Goal: Information Seeking & Learning: Understand process/instructions

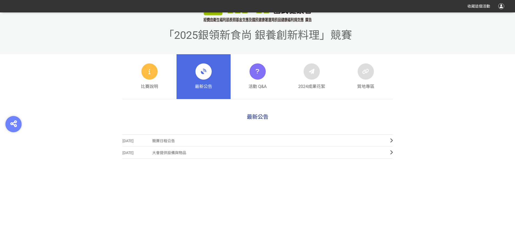
click at [213, 139] on span "競賽日程公告" at bounding box center [267, 141] width 230 height 12
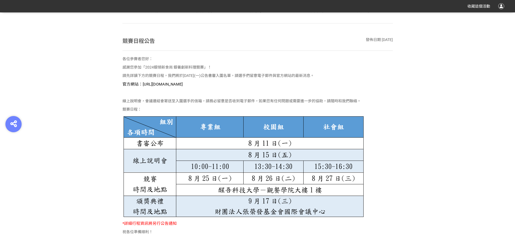
scroll to position [297, 0]
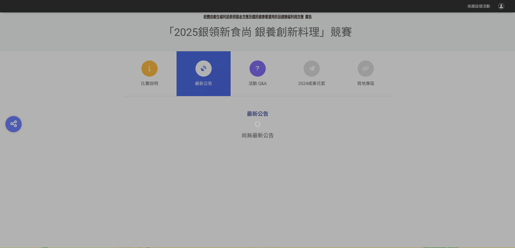
scroll to position [216, 0]
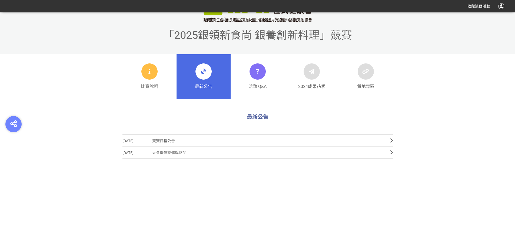
click at [366, 144] on span "競賽日程公告" at bounding box center [267, 141] width 230 height 12
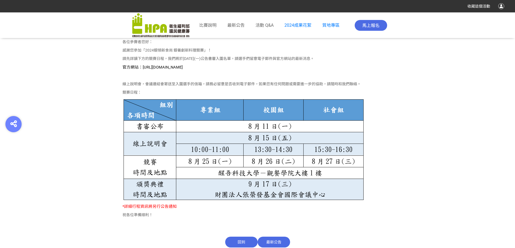
scroll to position [324, 0]
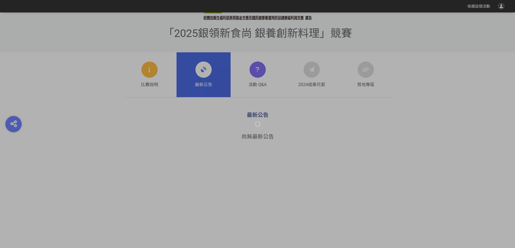
scroll to position [216, 0]
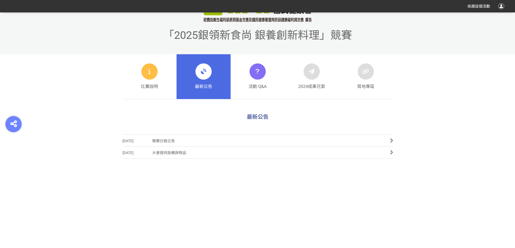
click at [179, 243] on section "最新公告 2025-07-09 競賽日程公告 2025-03-20 大會提供設備與物品" at bounding box center [257, 182] width 515 height 138
click at [267, 144] on span "競賽日程公告" at bounding box center [267, 141] width 230 height 12
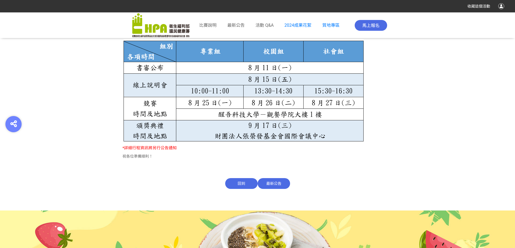
scroll to position [299, 0]
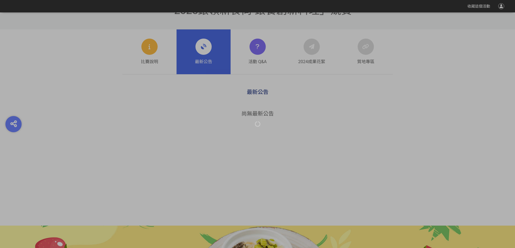
scroll to position [216, 0]
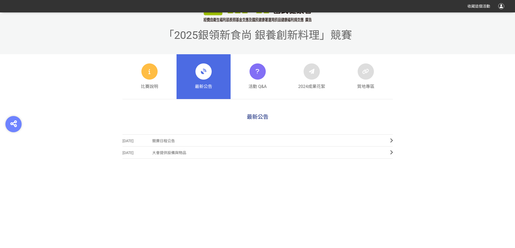
click at [263, 142] on span "競賽日程公告" at bounding box center [267, 141] width 230 height 12
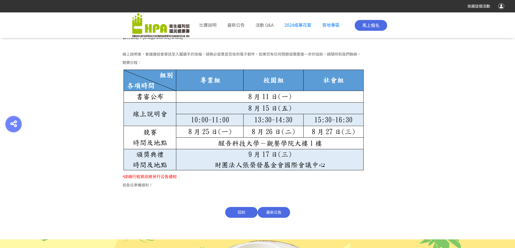
scroll to position [351, 0]
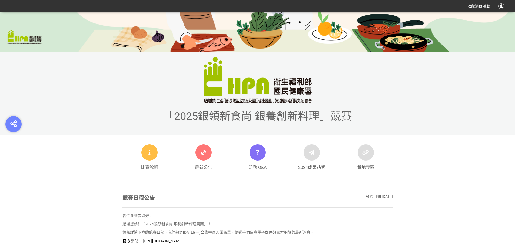
click at [249, 97] on img at bounding box center [257, 80] width 108 height 46
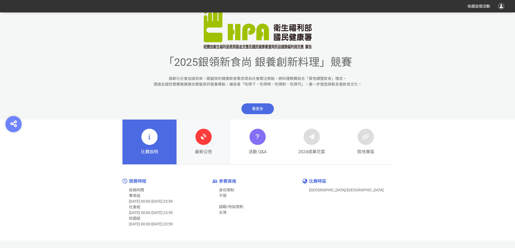
click at [204, 147] on div "最新公告" at bounding box center [203, 142] width 17 height 26
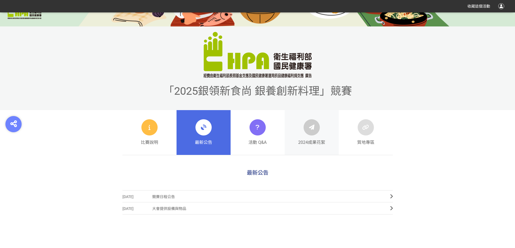
scroll to position [189, 0]
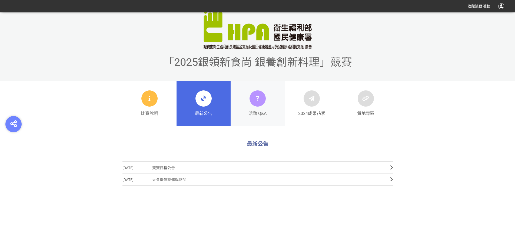
click at [250, 105] on div "活動 Q&A" at bounding box center [257, 104] width 18 height 26
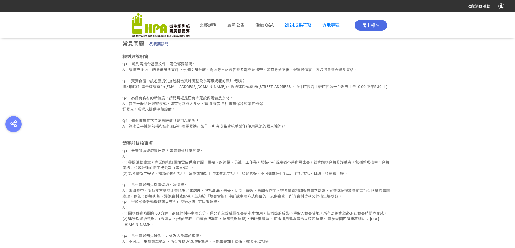
scroll to position [324, 0]
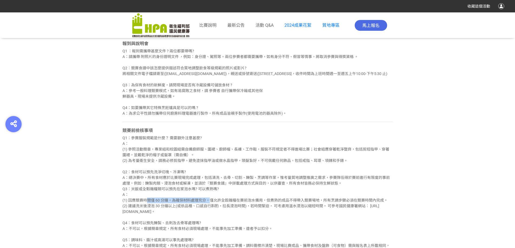
drag, startPoint x: 145, startPoint y: 208, endPoint x: 205, endPoint y: 208, distance: 60.0
click at [205, 208] on div "Q1：參賽服裝規範是什麼？ 需要額外注意甚麼? A： (1) 參照活動簡章，專業組和校園組需自備廚師服、圍裙、廚師帽、長褲、工作鞋，服裝不符規定者不得進場比賽…" at bounding box center [257, 211] width 270 height 153
click at [241, 211] on div "Q1：參賽服裝規範是什麼？ 需要額外注意甚麼? A： (1) 參照活動簡章，專業組和校園組需自備廚師服、圍裙、廚師帽、長褲、工作鞋，服裝不符規定者不得進場比賽…" at bounding box center [257, 211] width 270 height 153
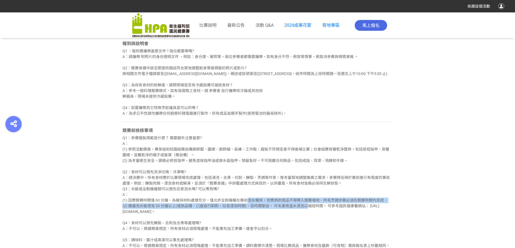
drag, startPoint x: 246, startPoint y: 207, endPoint x: 304, endPoint y: 209, distance: 58.7
click at [304, 209] on div "Q1：參賽服裝規範是什麼？ 需要額外注意甚麼? A： (1) 參照活動簡章，專業組和校園組需自備廚師服、圍裙、廚師帽、長褲、工作鞋，服裝不符規定者不得進場比賽…" at bounding box center [257, 211] width 270 height 153
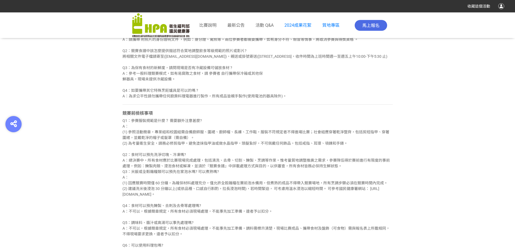
scroll to position [351, 0]
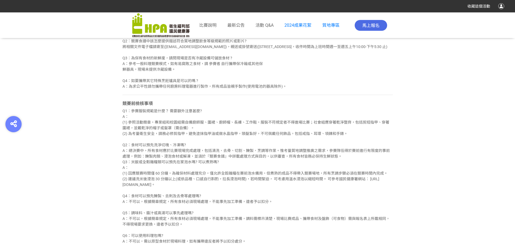
click at [232, 118] on div "Q1：參賽服裝規範是什麼？ 需要額外注意甚麼? A： (1) 參照活動簡章，專業組和校園組需自備廚師服、圍裙、廚師帽、長褲、工作鞋，服裝不符規定者不得進場比賽…" at bounding box center [257, 184] width 270 height 153
drag, startPoint x: 140, startPoint y: 186, endPoint x: 217, endPoint y: 186, distance: 76.2
click at [217, 186] on div "Q1：參賽服裝規範是什麼？ 需要額外注意甚麼? A： (1) 參照活動簡章，專業組和校園組需自備廚師服、圍裙、廚師帽、長褲、工作鞋，服裝不符規定者不得進場比賽…" at bounding box center [257, 184] width 270 height 153
click at [284, 188] on div "Q1：參賽服裝規範是什麼？ 需要額外注意甚麼? A： (1) 參照活動簡章，專業組和校園組需自備廚師服、圍裙、廚師帽、長褲、工作鞋，服裝不符規定者不得進場比賽…" at bounding box center [257, 184] width 270 height 153
drag, startPoint x: 130, startPoint y: 168, endPoint x: 221, endPoint y: 168, distance: 91.6
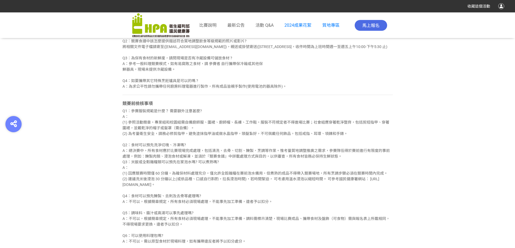
click at [221, 168] on div "Q1：參賽服裝規範是什麼？ 需要額外注意甚麼? A： (1) 參照活動簡章，專業組和校園組需自備廚師服、圍裙、廚師帽、長褲、工作鞋，服裝不符規定者不得進場比賽…" at bounding box center [257, 184] width 270 height 153
drag, startPoint x: 129, startPoint y: 180, endPoint x: 268, endPoint y: 180, distance: 139.4
click at [268, 180] on div "Q1：參賽服裝規範是什麼？ 需要額外注意甚麼? A： (1) 參照活動簡章，專業組和校園組需自備廚師服、圍裙、廚師帽、長褲、工作鞋，服裝不符規定者不得進場比賽…" at bounding box center [257, 184] width 270 height 153
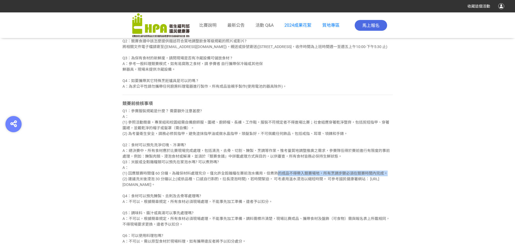
drag, startPoint x: 272, startPoint y: 179, endPoint x: 385, endPoint y: 179, distance: 112.7
click at [385, 179] on div "Q1：參賽服裝規範是什麼？ 需要額外注意甚麼? A： (1) 參照活動簡章，專業組和校園組需自備廚師服、圍裙、廚師帽、長褲、工作鞋，服裝不符規定者不得進場比賽…" at bounding box center [257, 184] width 270 height 153
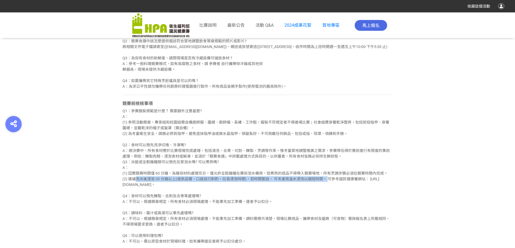
drag, startPoint x: 132, startPoint y: 184, endPoint x: 327, endPoint y: 185, distance: 195.1
click at [327, 185] on div "Q1：參賽服裝規範是什麼？ 需要額外注意甚麼? A： (1) 參照活動簡章，專業組和校園組需自備廚師服、圍裙、廚師帽、長褲、工作鞋，服裝不符規定者不得進場比賽…" at bounding box center [257, 184] width 270 height 153
click at [327, 187] on div "Q1：參賽服裝規範是什麼？ 需要額外注意甚麼? A： (1) 參照活動簡章，專業組和校園組需自備廚師服、圍裙、廚師帽、長褲、工作鞋，服裝不符規定者不得進場比賽…" at bounding box center [257, 184] width 270 height 153
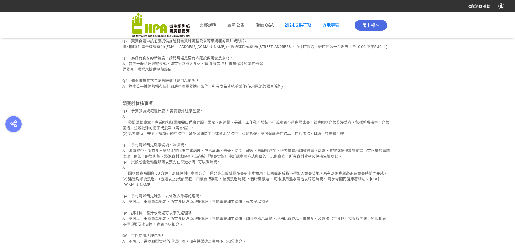
drag, startPoint x: 125, startPoint y: 165, endPoint x: 187, endPoint y: 172, distance: 63.2
click at [187, 172] on div "Q1：參賽服裝規範是什麼？ 需要額外注意甚麼? A： (1) 參照活動簡章，專業組和校園組需自備廚師服、圍裙、廚師帽、長褲、工作鞋，服裝不符規定者不得進場比賽…" at bounding box center [257, 184] width 270 height 153
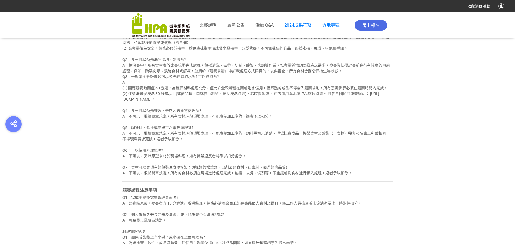
scroll to position [486, 0]
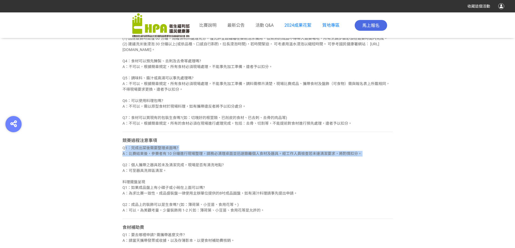
drag, startPoint x: 126, startPoint y: 153, endPoint x: 182, endPoint y: 167, distance: 57.5
click at [182, 167] on div "Q1：完成出菜後需要整理桌面嗎? A：比賽結束後，參賽者有 10 分鐘進行現場整理，請務必清理桌面並迅速撤離個人食材及器具。經工作人員檢查若未達清潔要求，將酌…" at bounding box center [257, 179] width 270 height 68
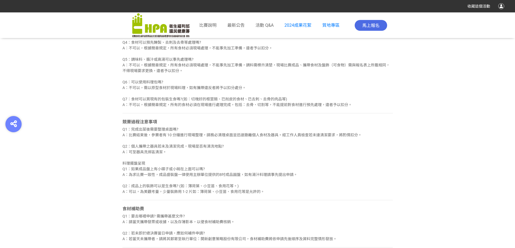
scroll to position [513, 0]
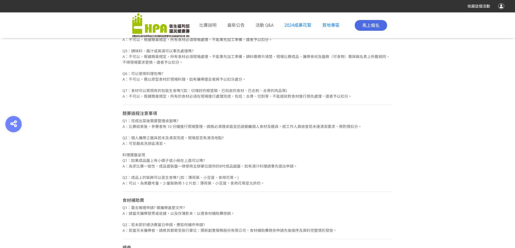
drag, startPoint x: 131, startPoint y: 144, endPoint x: 182, endPoint y: 151, distance: 50.7
click at [182, 151] on div "Q1：完成出菜後需要整理桌面嗎? A：比賽結束後，參賽者有 10 分鐘進行現場整理，請務必清理桌面並迅速撤離個人食材及器具。經工作人員檢查若未達清潔要求，將酌…" at bounding box center [257, 152] width 270 height 68
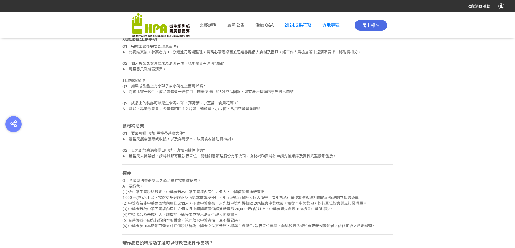
scroll to position [648, 0]
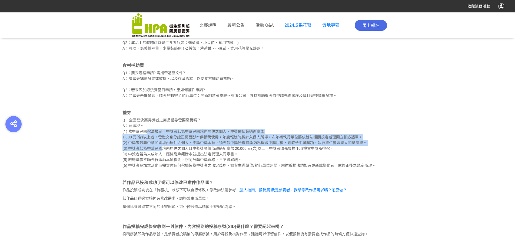
drag, startPoint x: 142, startPoint y: 137, endPoint x: 157, endPoint y: 157, distance: 24.7
click at [157, 157] on div "Q：全國總決賽得獎者之商品禮券需要繳稅嗎？ A：要繳稅。 (1) 依中華民國稅法規定，中獎者若為中華民國境內居住之個人，中獎價值超過新臺幣 1,000 元(含…" at bounding box center [257, 143] width 270 height 51
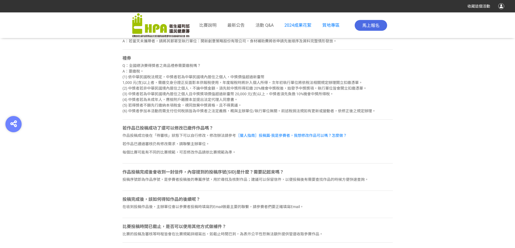
scroll to position [756, 0]
